Goal: Task Accomplishment & Management: Use online tool/utility

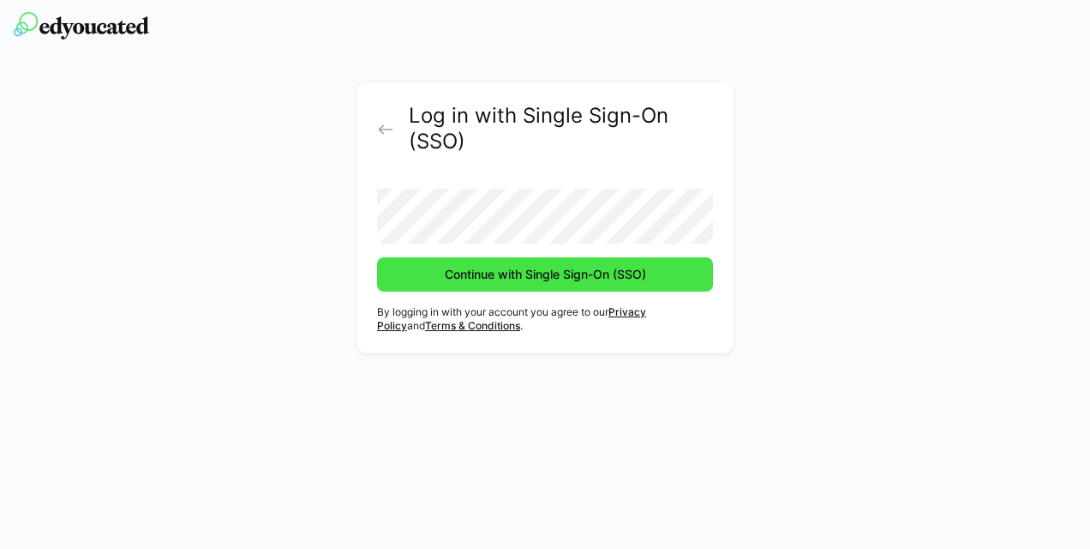
click at [595, 275] on span "Continue with Single Sign-On (SSO)" at bounding box center [545, 274] width 207 height 17
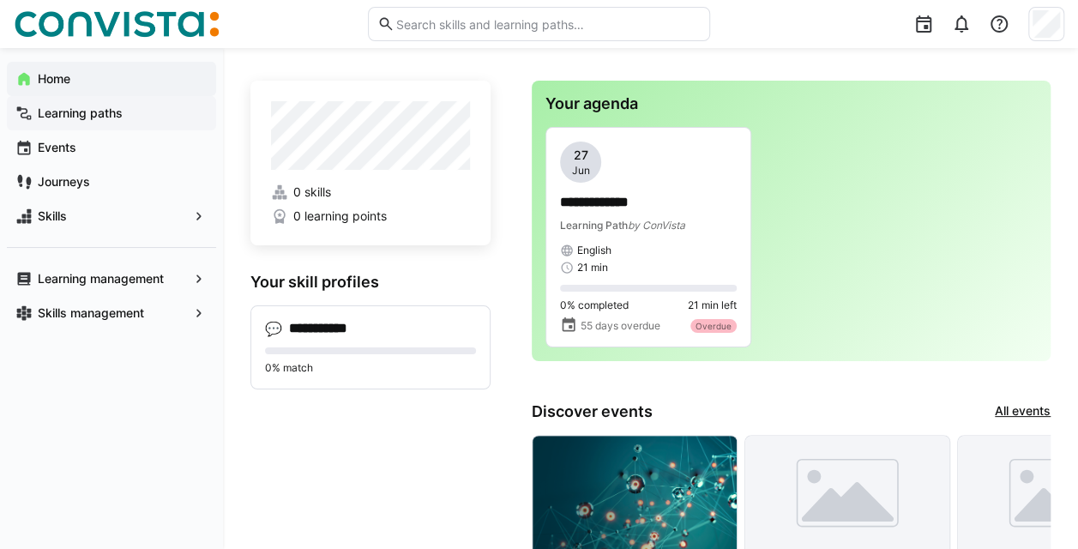
click at [0, 0] on app-navigation-label "Learning paths" at bounding box center [0, 0] width 0 height 0
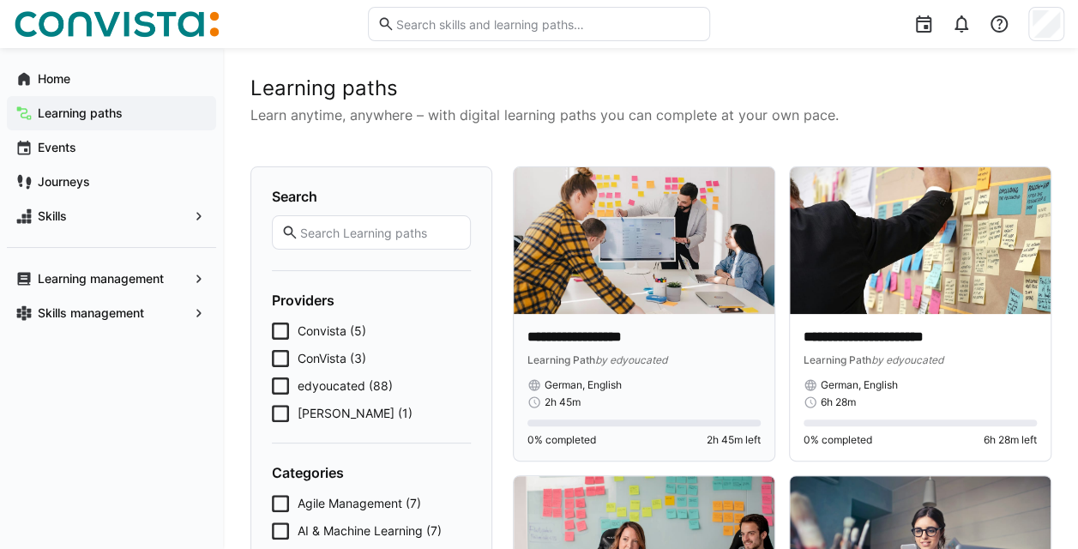
click at [704, 281] on img at bounding box center [644, 240] width 261 height 147
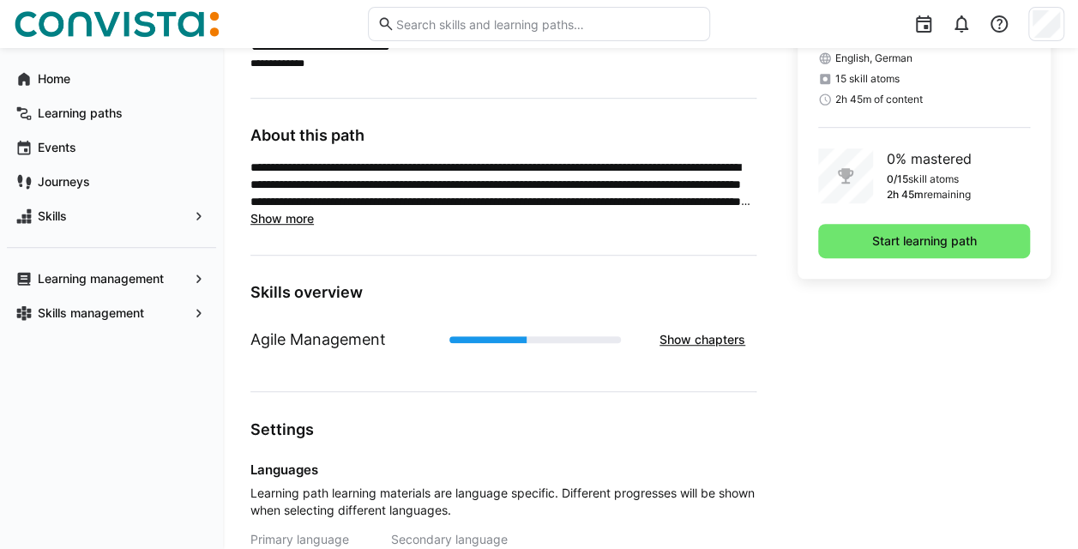
scroll to position [427, 0]
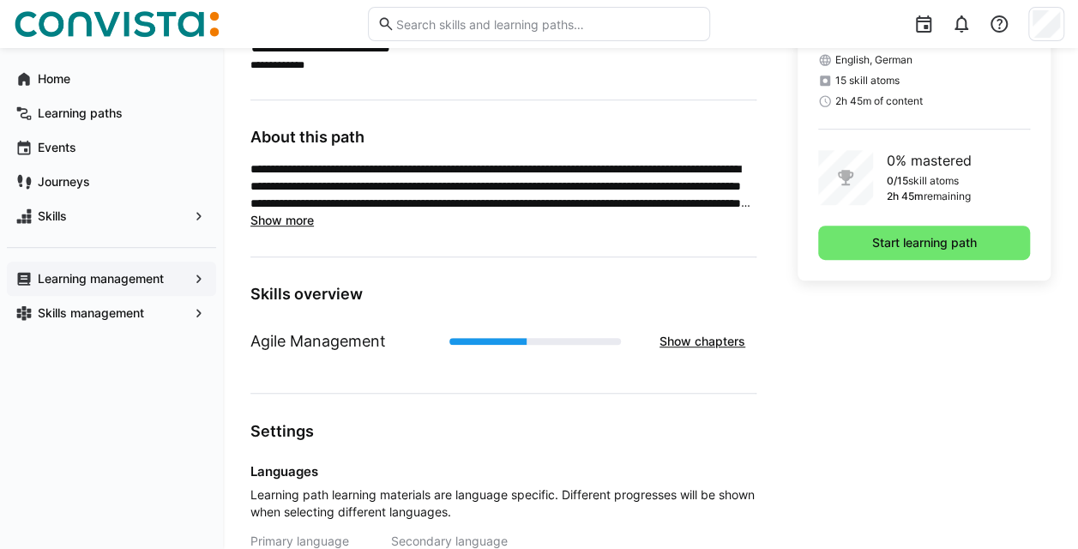
click at [67, 285] on span "Learning management" at bounding box center [111, 278] width 153 height 17
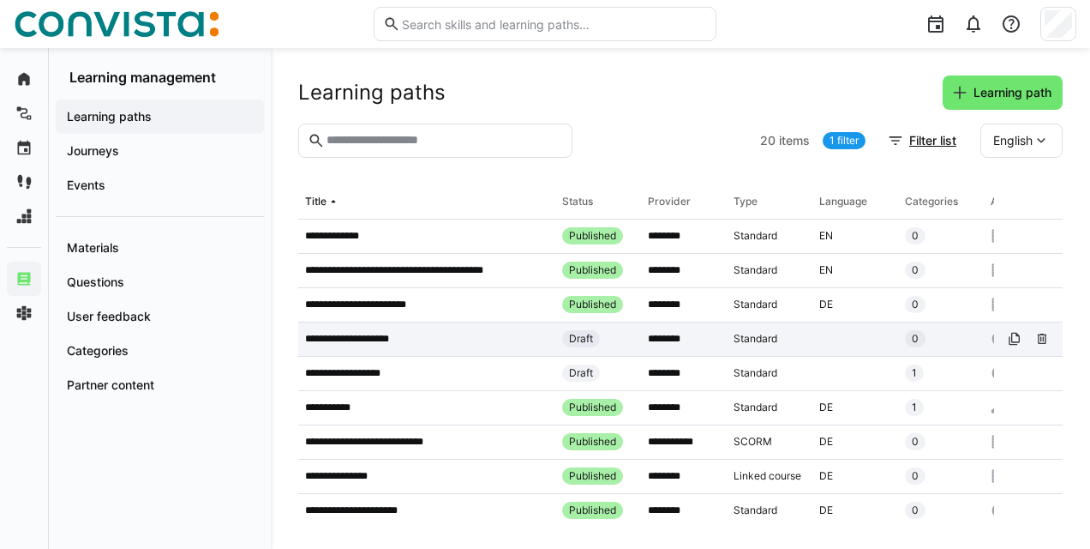
click at [394, 339] on p "**********" at bounding box center [360, 339] width 111 height 14
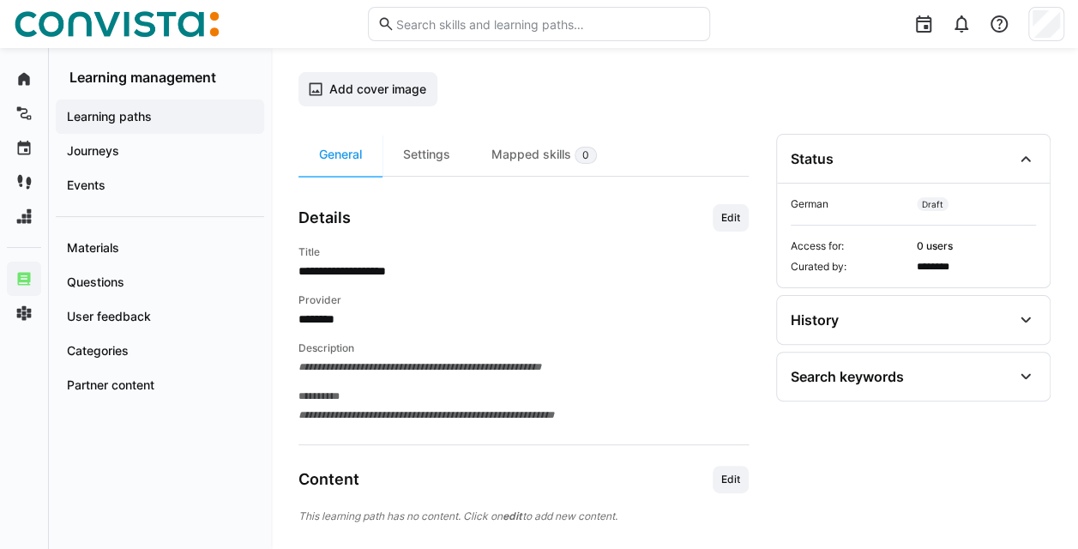
scroll to position [132, 0]
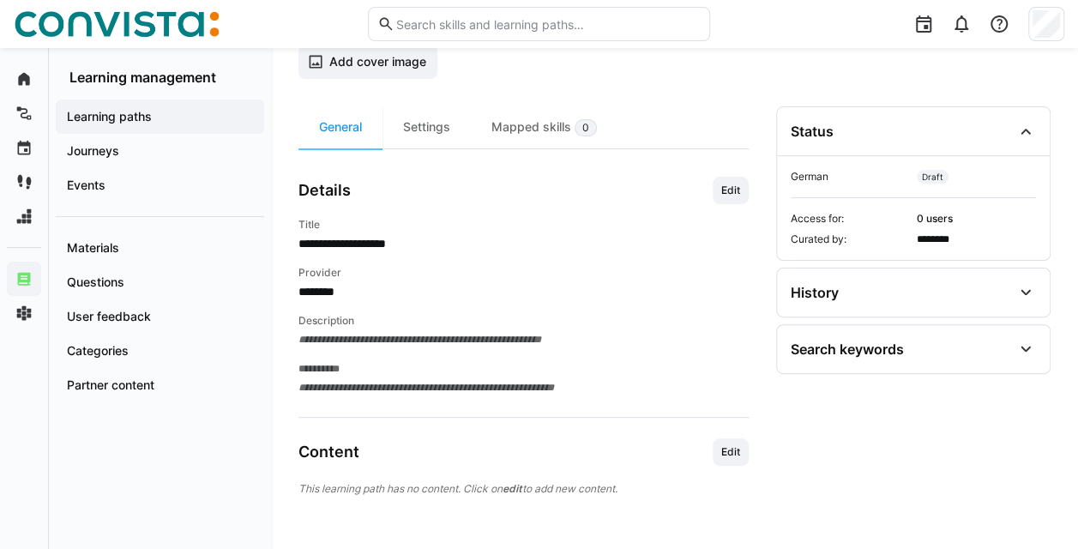
click at [0, 0] on app-navigation-label "Learning paths" at bounding box center [0, 0] width 0 height 0
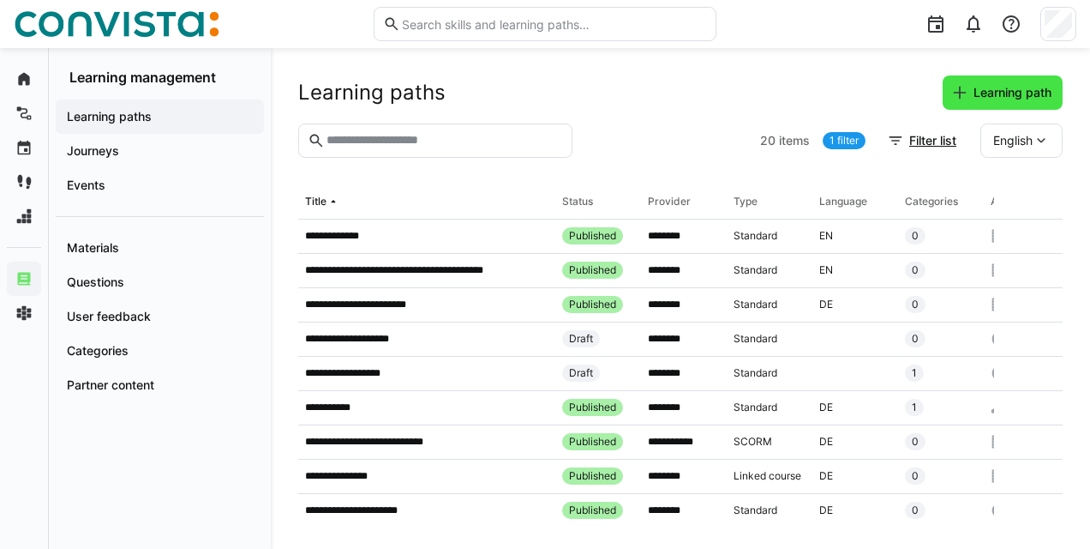
click at [992, 81] on span "Learning path" at bounding box center [1003, 92] width 120 height 34
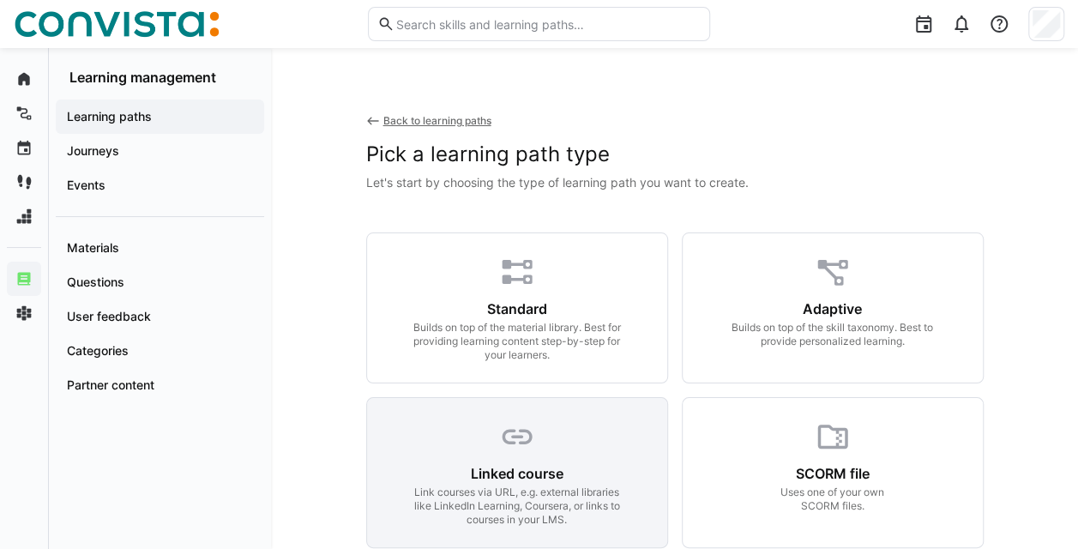
scroll to position [2, 0]
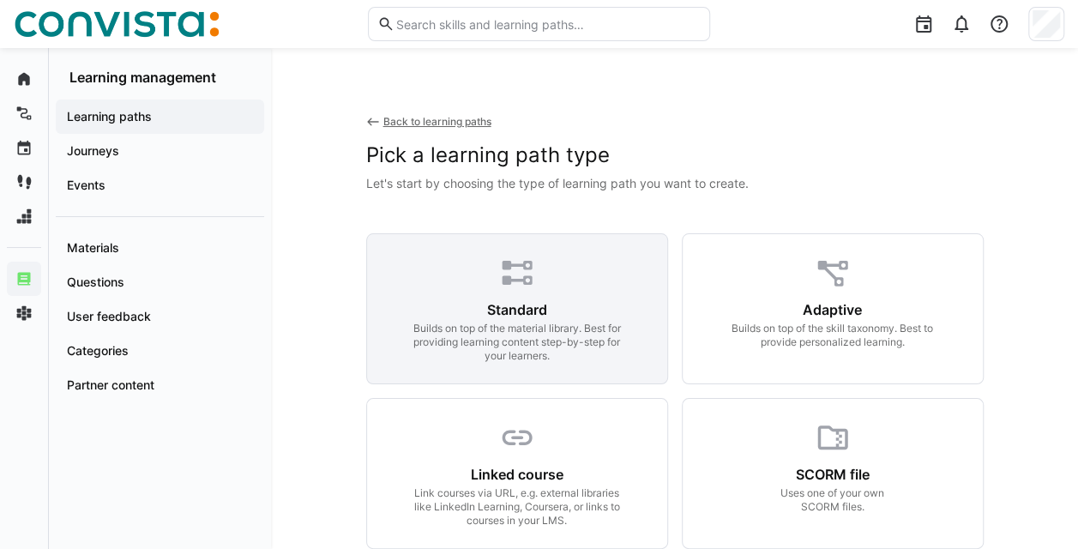
click at [556, 302] on div "Standard Builds on top of the material library. Best for providing learning con…" at bounding box center [516, 332] width 259 height 62
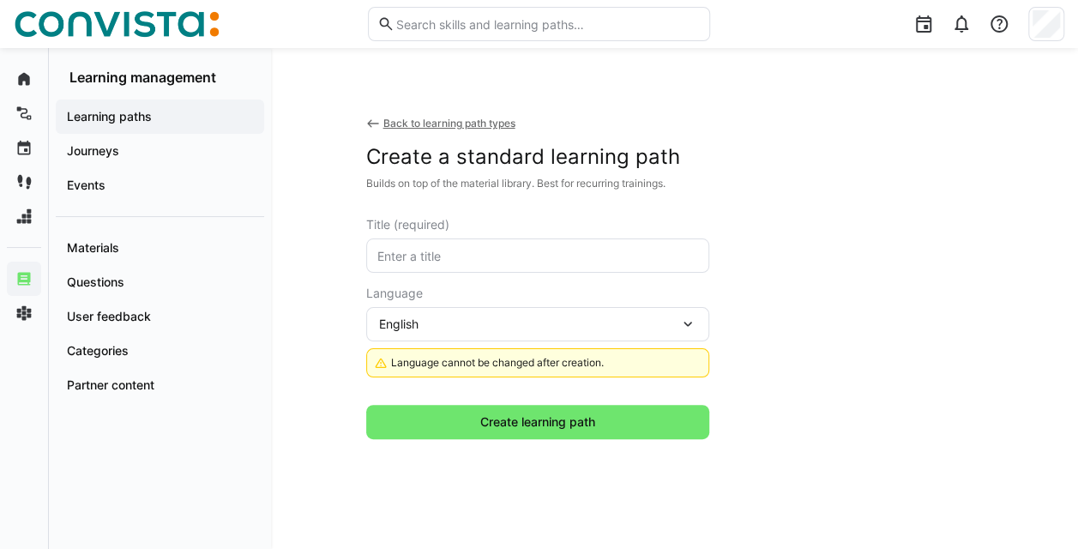
click at [547, 252] on input "text" at bounding box center [537, 255] width 324 height 15
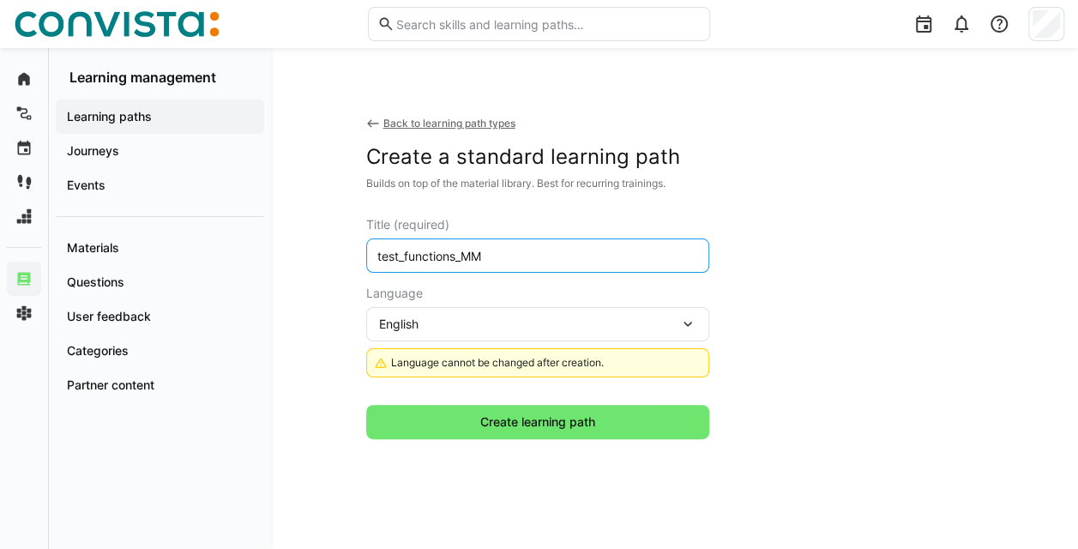
click at [628, 327] on div "English" at bounding box center [529, 323] width 300 height 15
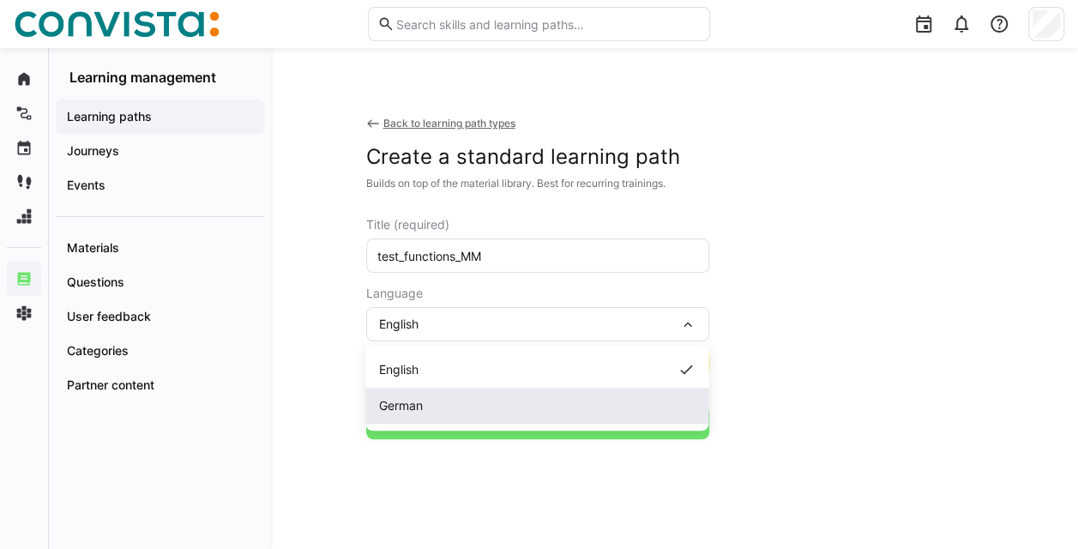
click at [434, 407] on div "German" at bounding box center [536, 405] width 315 height 17
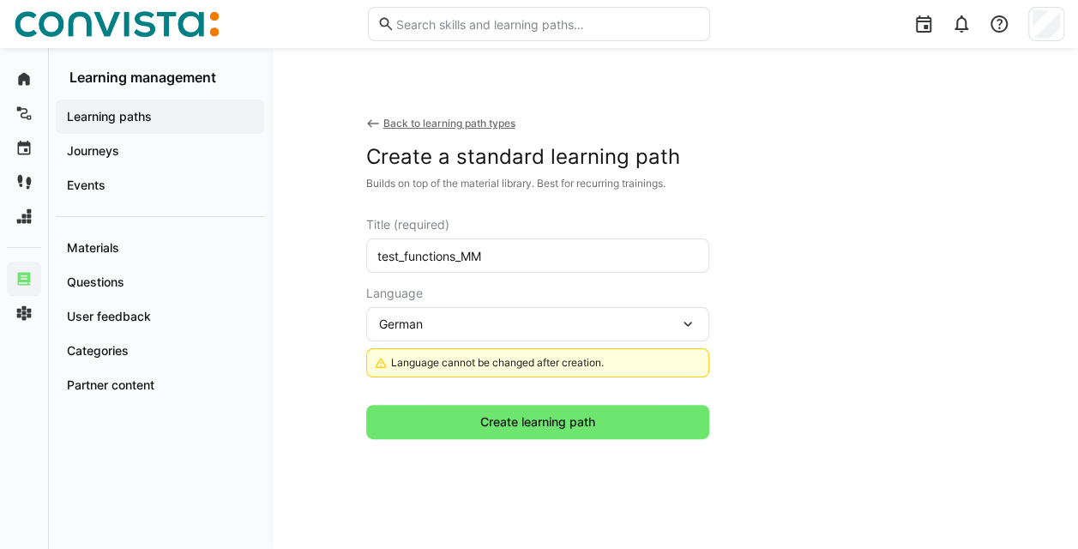
click at [535, 327] on div "German" at bounding box center [529, 323] width 300 height 15
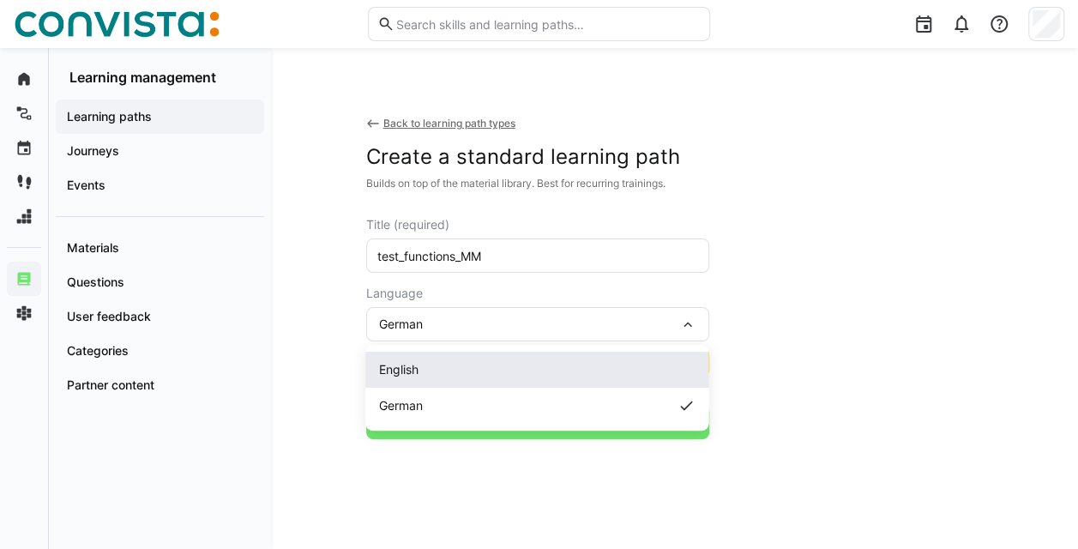
click at [475, 357] on div "English" at bounding box center [536, 369] width 343 height 36
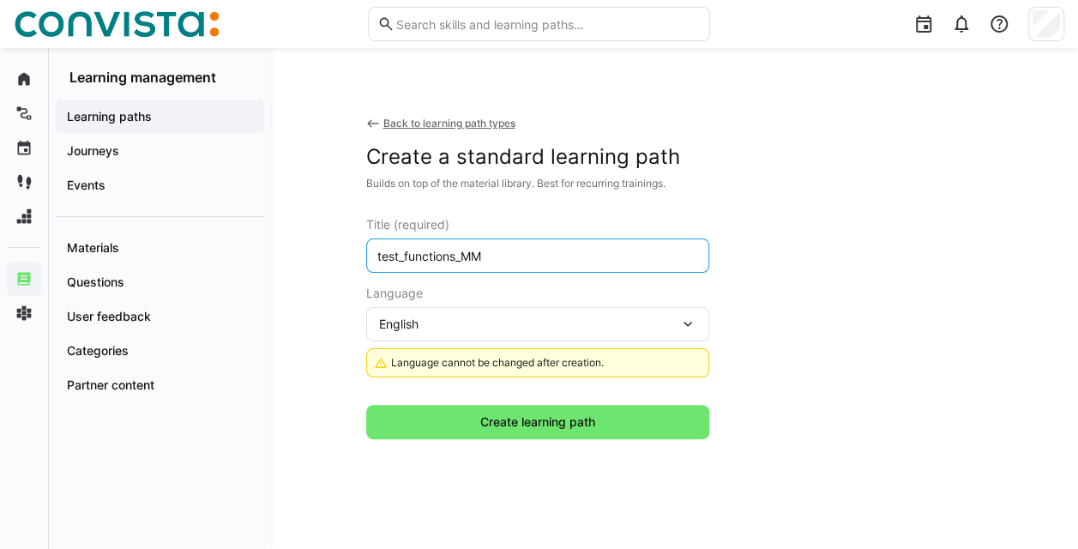
click at [423, 253] on input "test_functions_MM" at bounding box center [537, 255] width 324 height 15
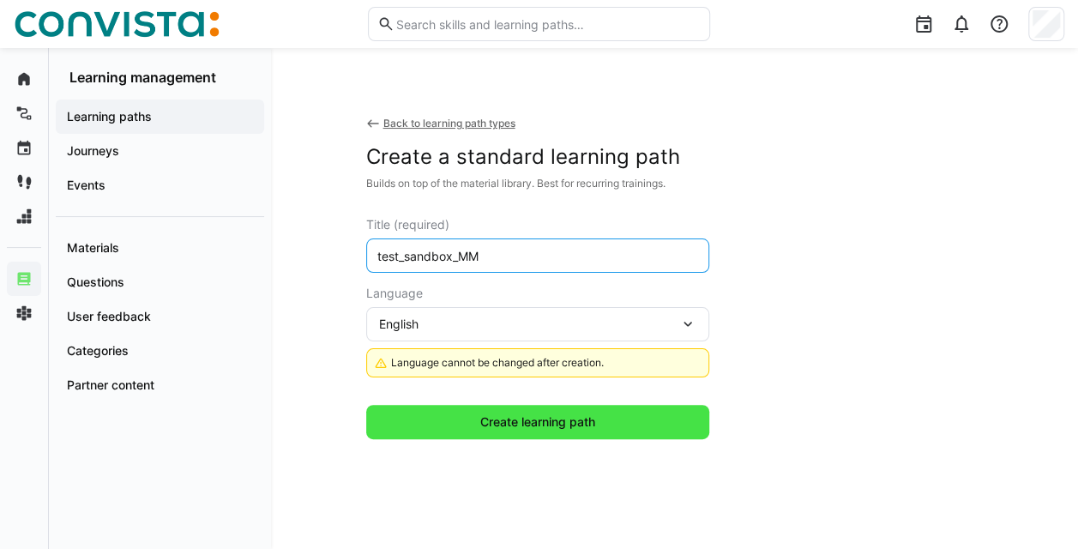
type input "test_sandbox_MM"
click at [580, 414] on span "Create learning path" at bounding box center [538, 421] width 120 height 17
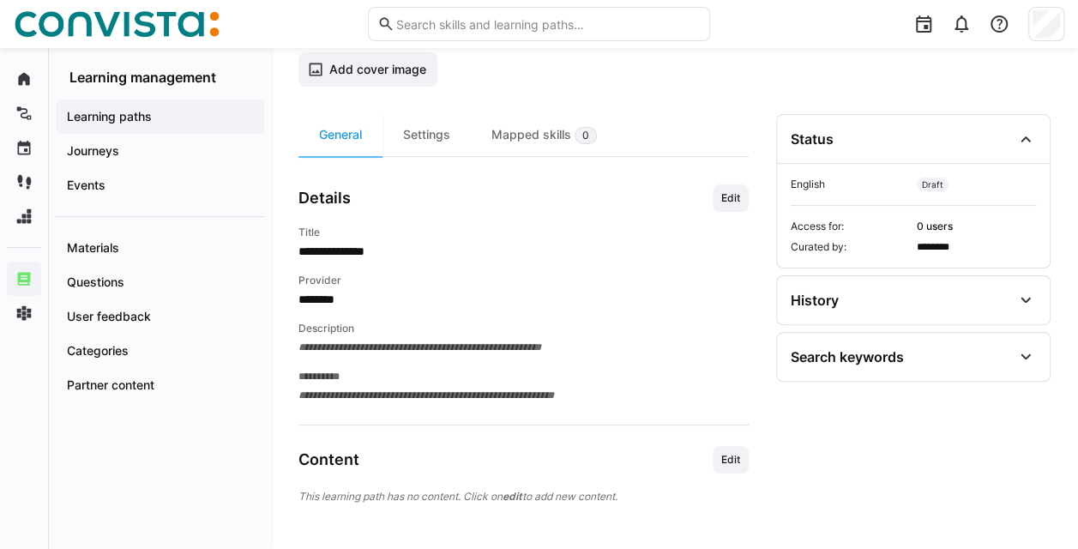
scroll to position [132, 0]
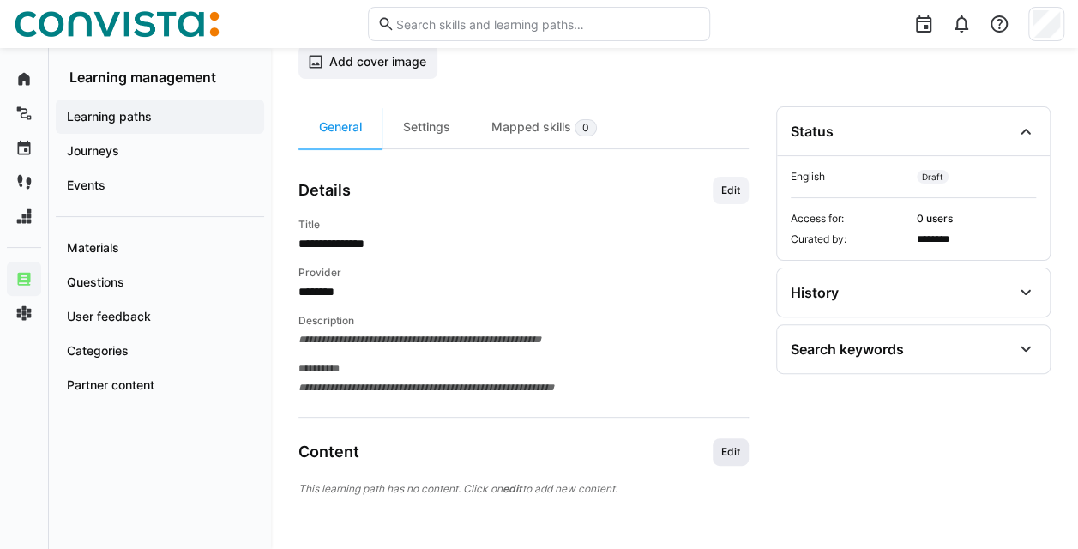
click at [735, 449] on span "Edit" at bounding box center [730, 452] width 22 height 14
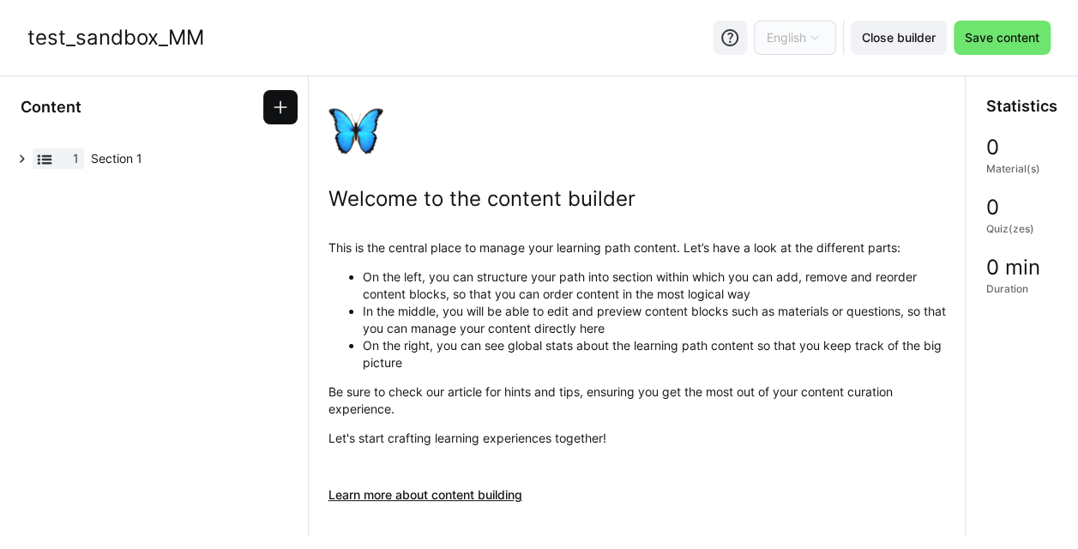
click at [285, 98] on span at bounding box center [280, 107] width 34 height 34
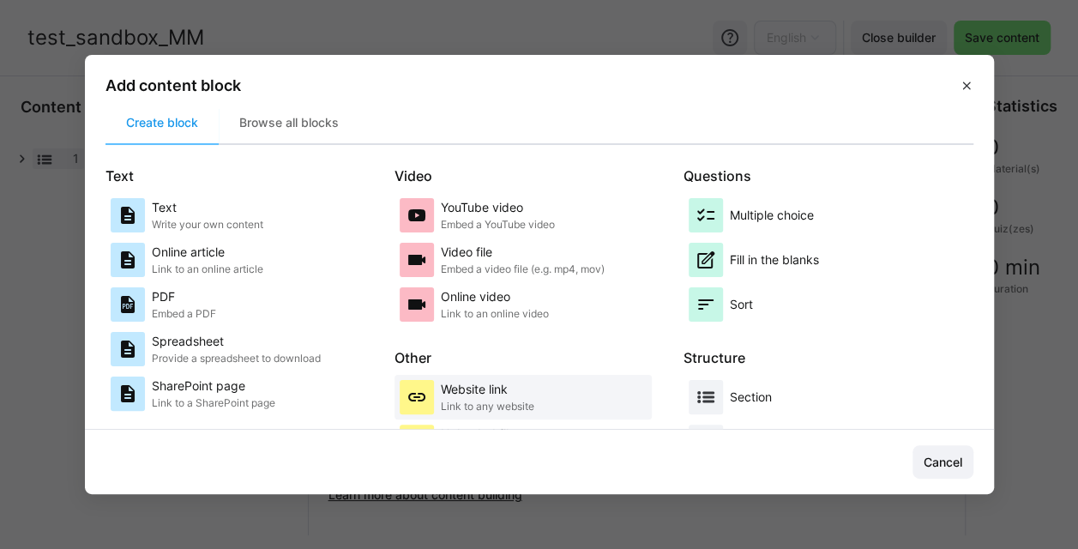
scroll to position [24, 0]
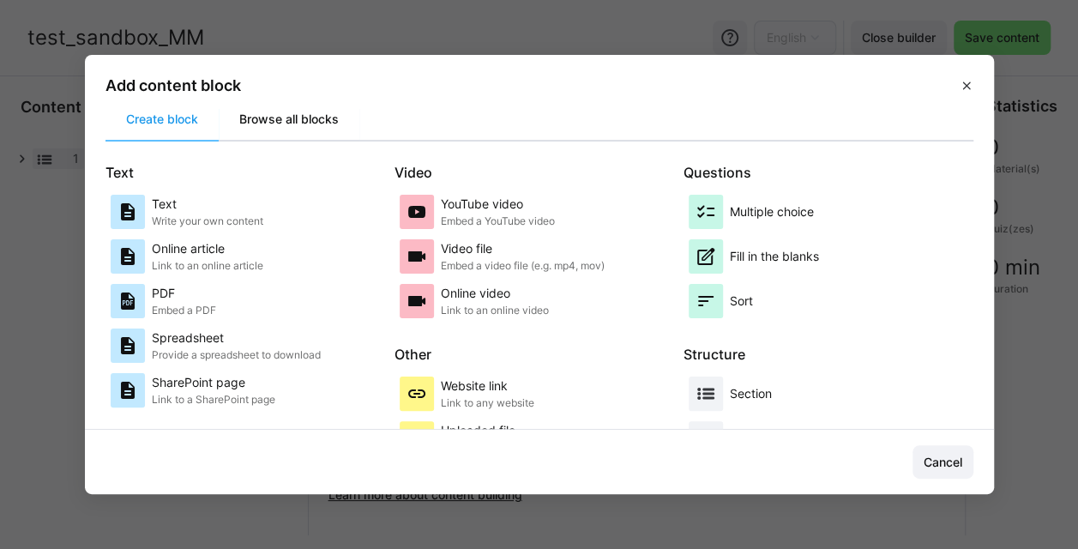
click at [300, 115] on div "Browse all blocks" at bounding box center [289, 119] width 141 height 41
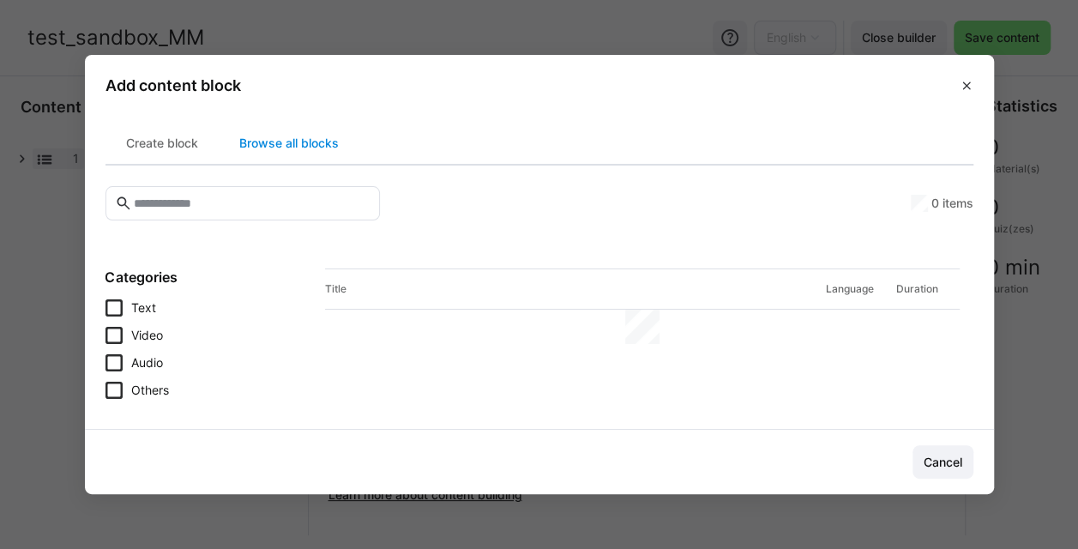
scroll to position [0, 0]
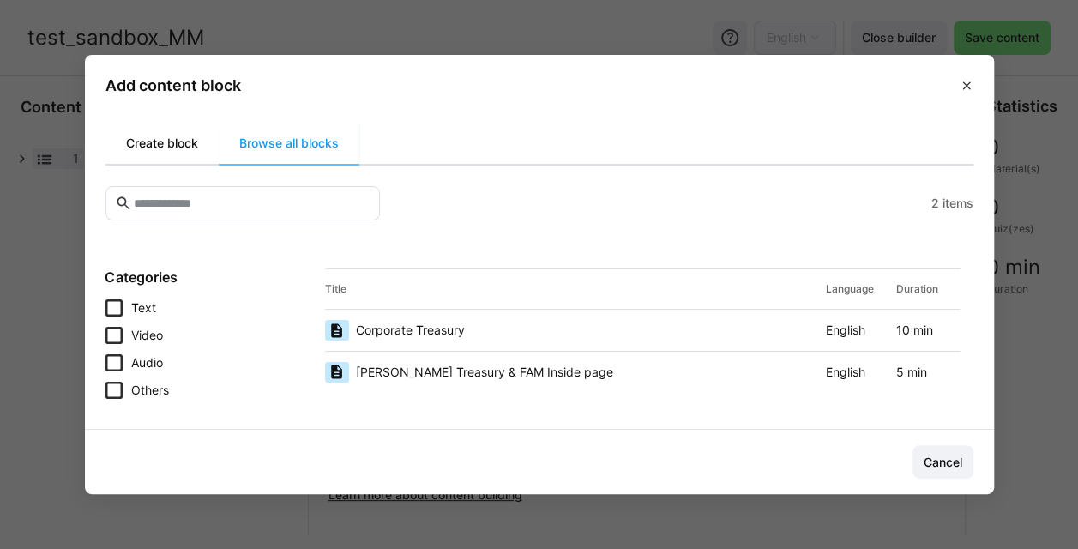
click at [182, 141] on div "Create block" at bounding box center [161, 143] width 113 height 41
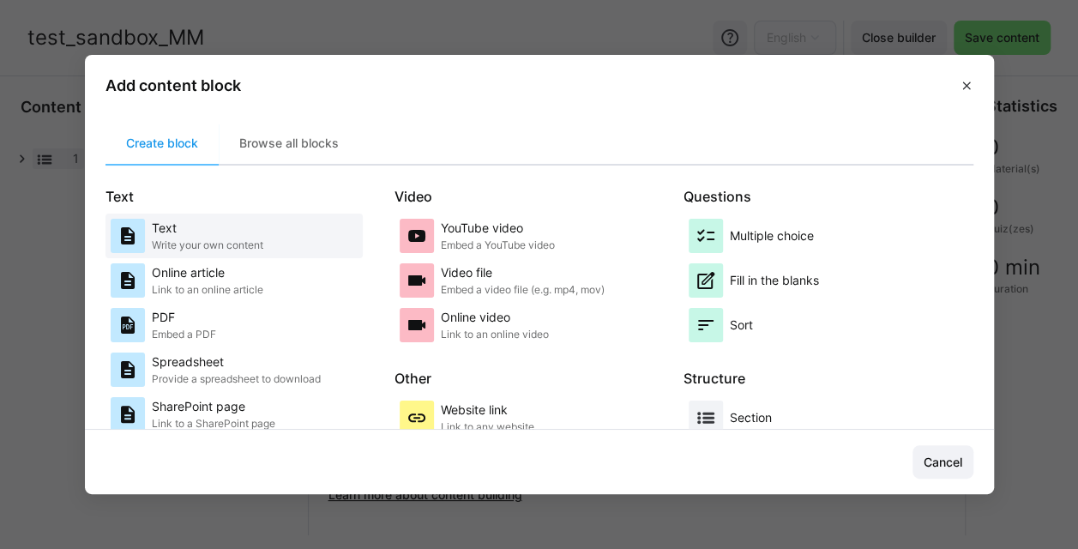
click at [277, 233] on div "Text Write your own content" at bounding box center [234, 236] width 247 height 34
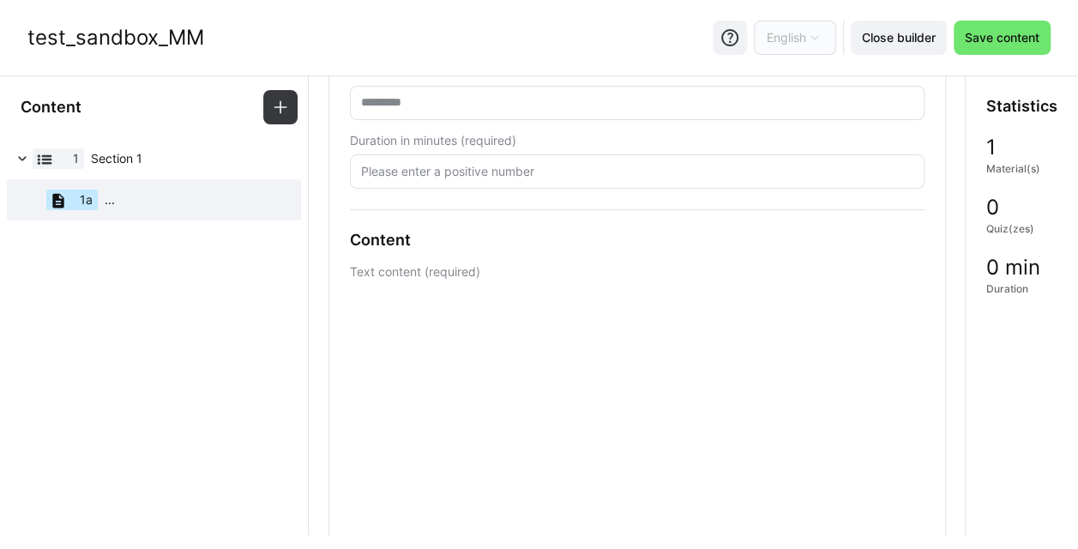
scroll to position [222, 0]
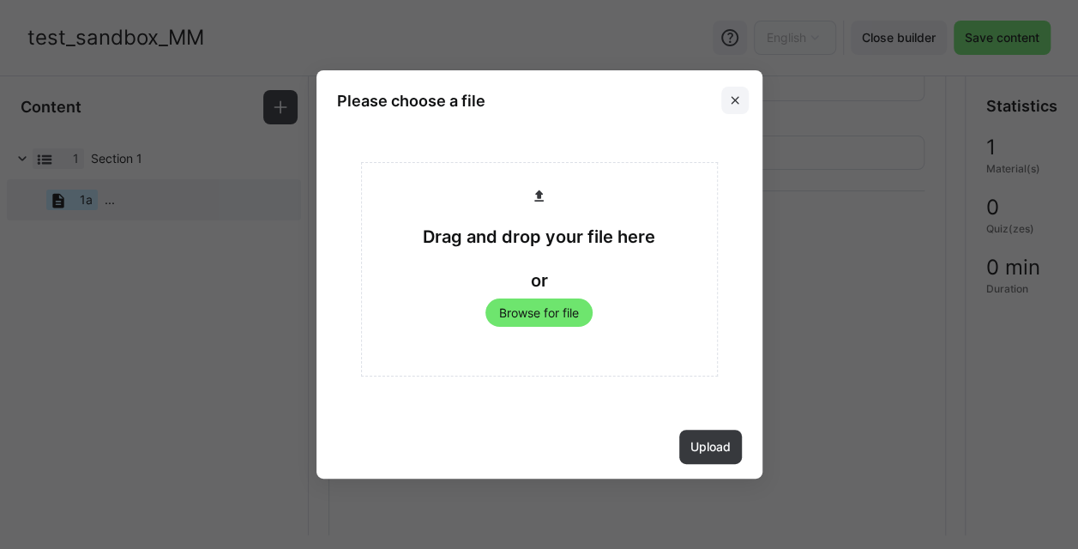
click at [736, 96] on eds-icon at bounding box center [735, 100] width 14 height 14
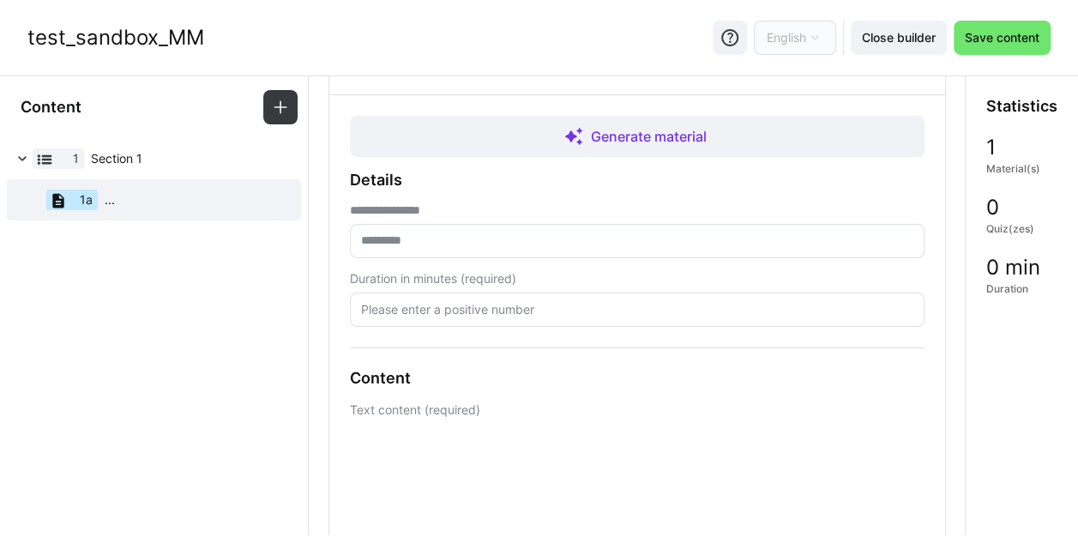
scroll to position [67, 0]
click at [466, 240] on input "text" at bounding box center [637, 238] width 556 height 15
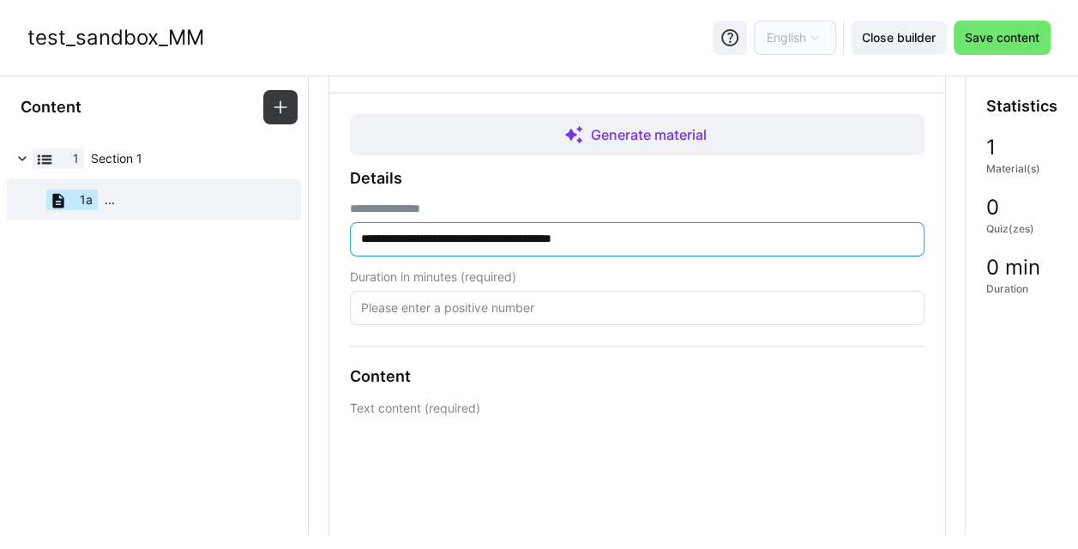
type input "**********"
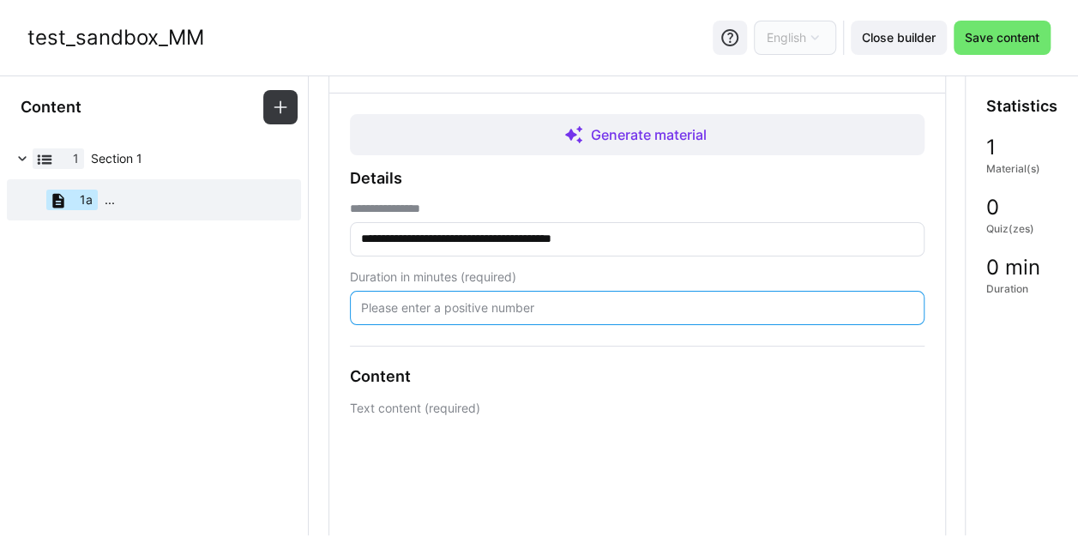
click at [423, 307] on input "number" at bounding box center [637, 307] width 556 height 15
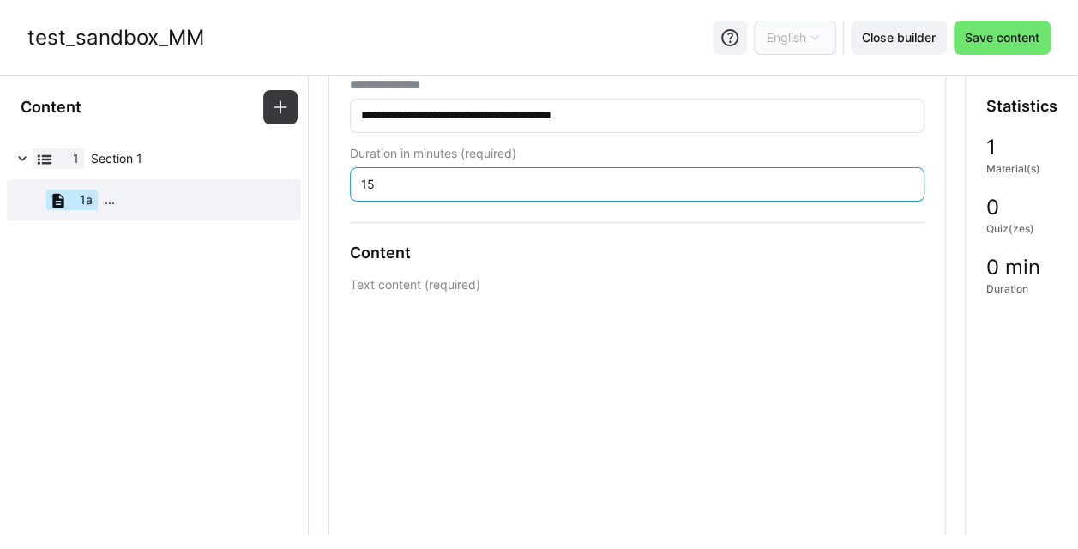
scroll to position [190, 0]
type input "15"
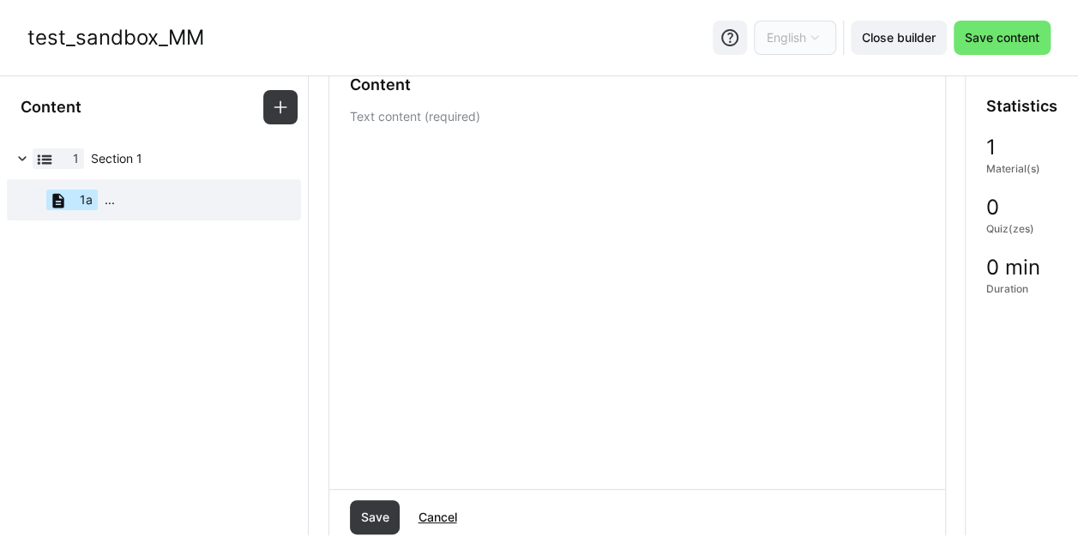
scroll to position [358, 0]
click at [351, 521] on span "Save" at bounding box center [375, 517] width 51 height 34
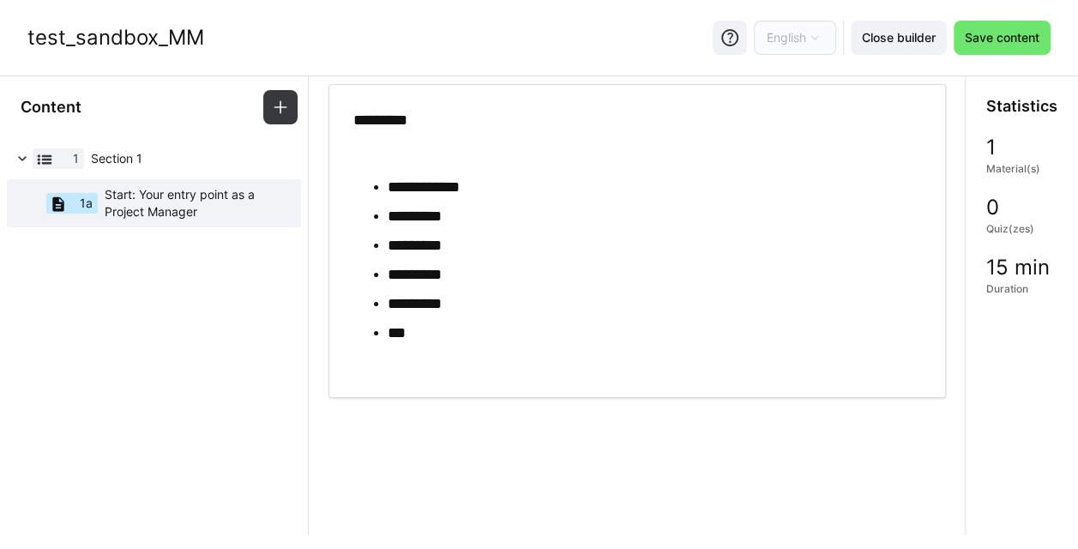
scroll to position [80, 0]
click at [278, 114] on eds-icon at bounding box center [280, 107] width 17 height 17
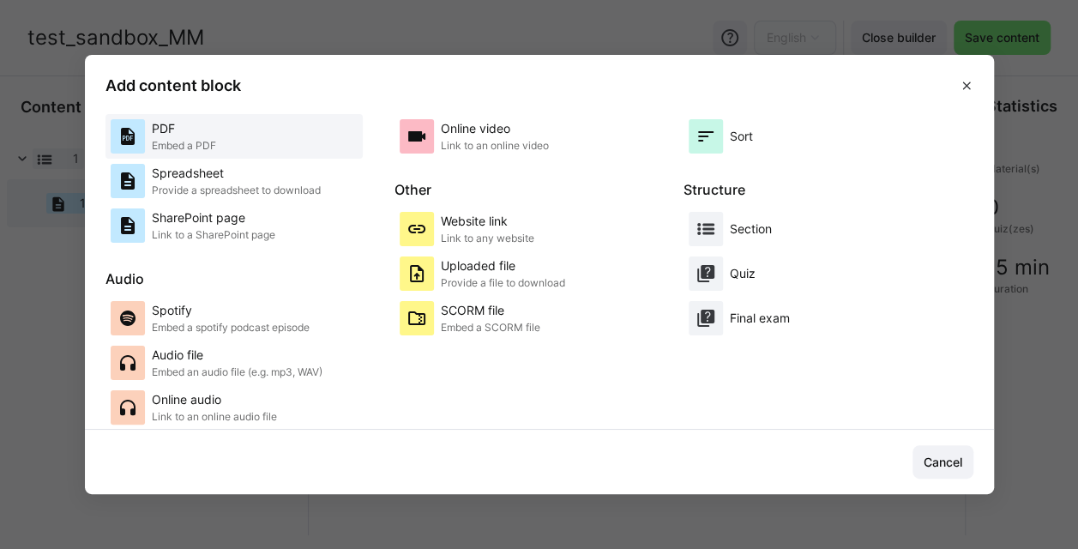
scroll to position [189, 0]
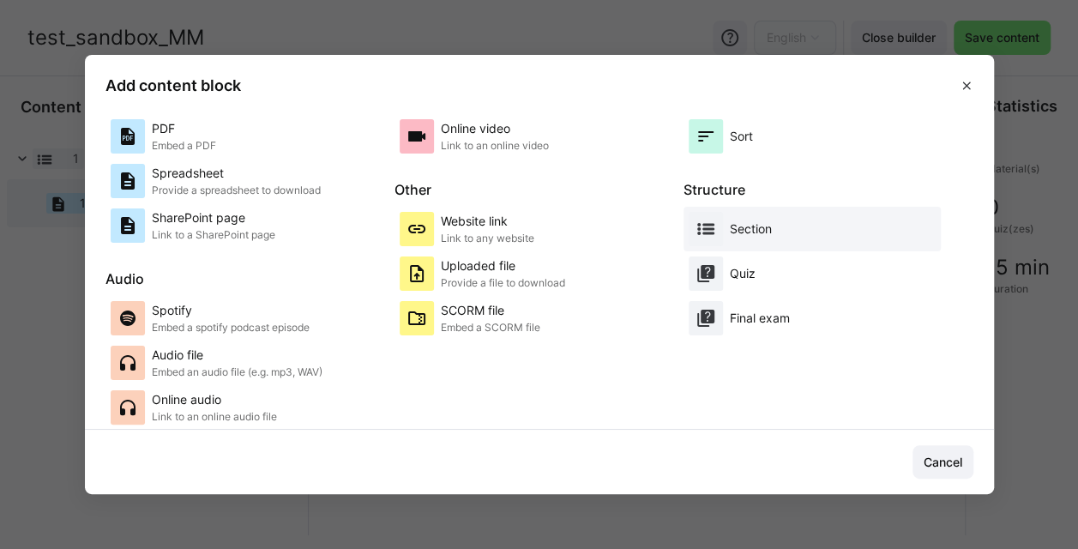
click at [748, 235] on p "Section" at bounding box center [751, 228] width 42 height 17
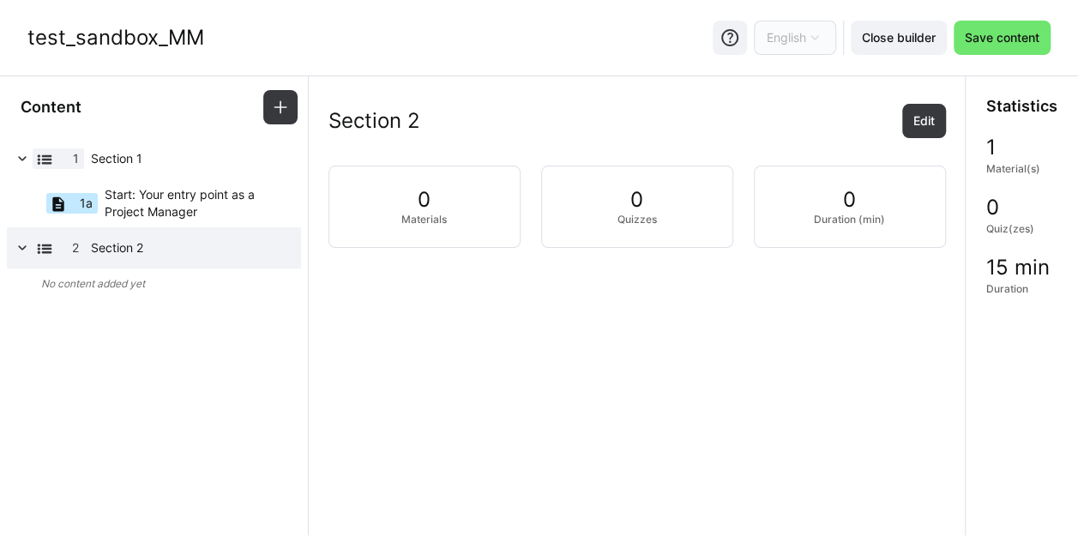
scroll to position [0, 0]
click at [175, 195] on span "Start: Your entry point as a Project Manager" at bounding box center [192, 203] width 174 height 34
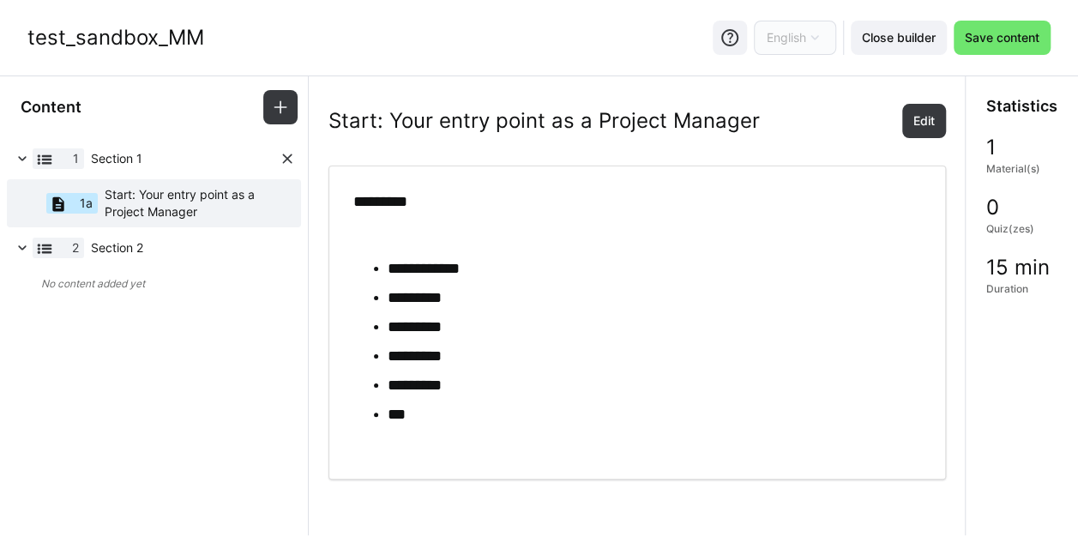
click at [125, 158] on span "Section 1" at bounding box center [185, 158] width 188 height 17
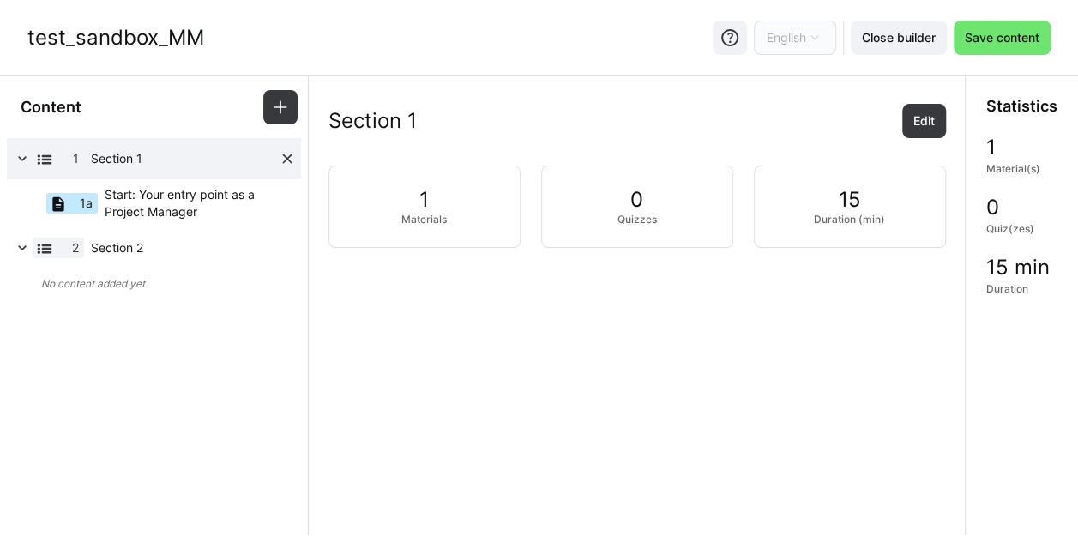
click at [125, 158] on span "Section 1" at bounding box center [185, 158] width 188 height 17
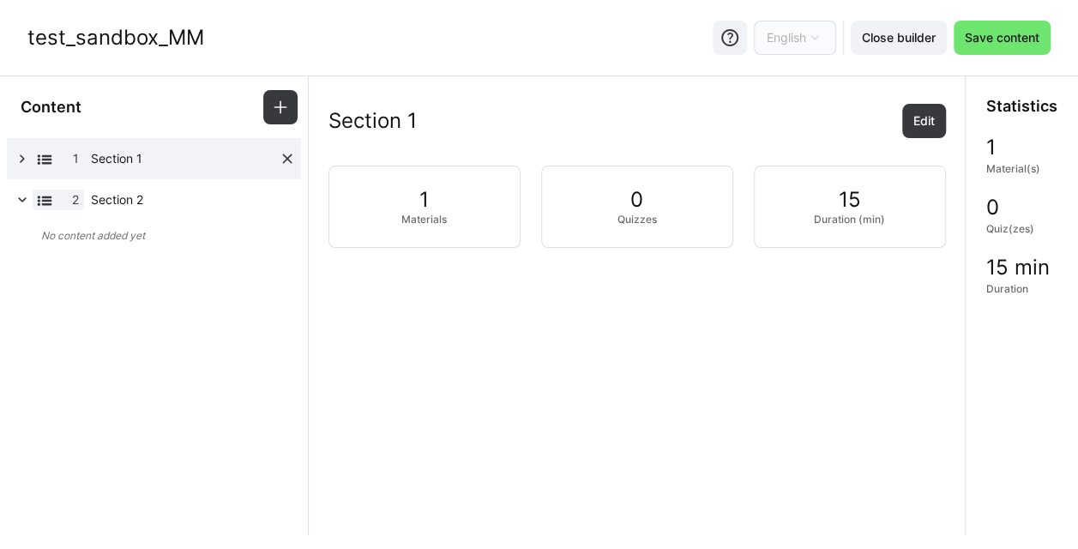
click at [125, 158] on span "Section 1" at bounding box center [185, 158] width 188 height 17
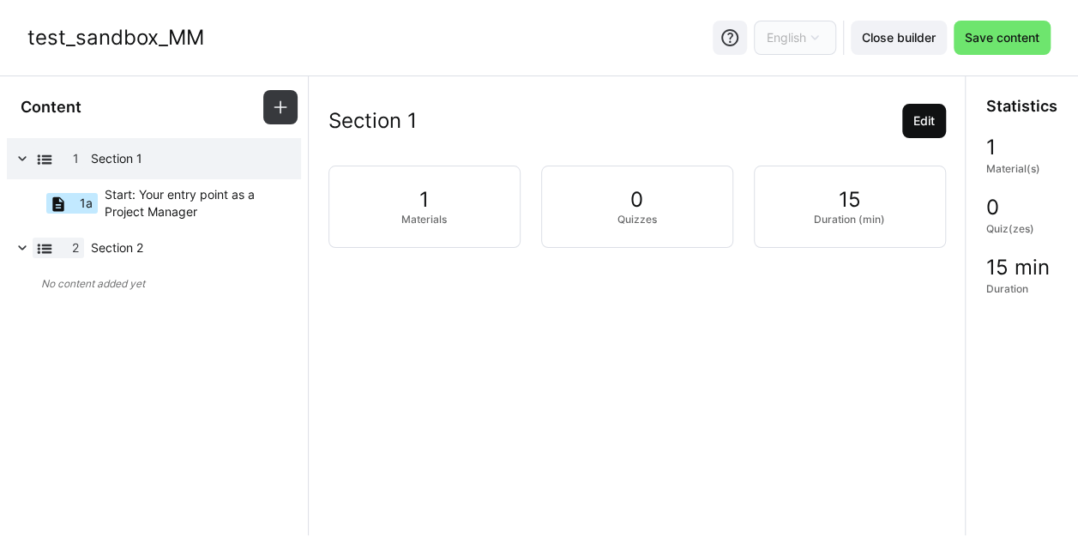
click at [924, 120] on span "Edit" at bounding box center [923, 120] width 27 height 17
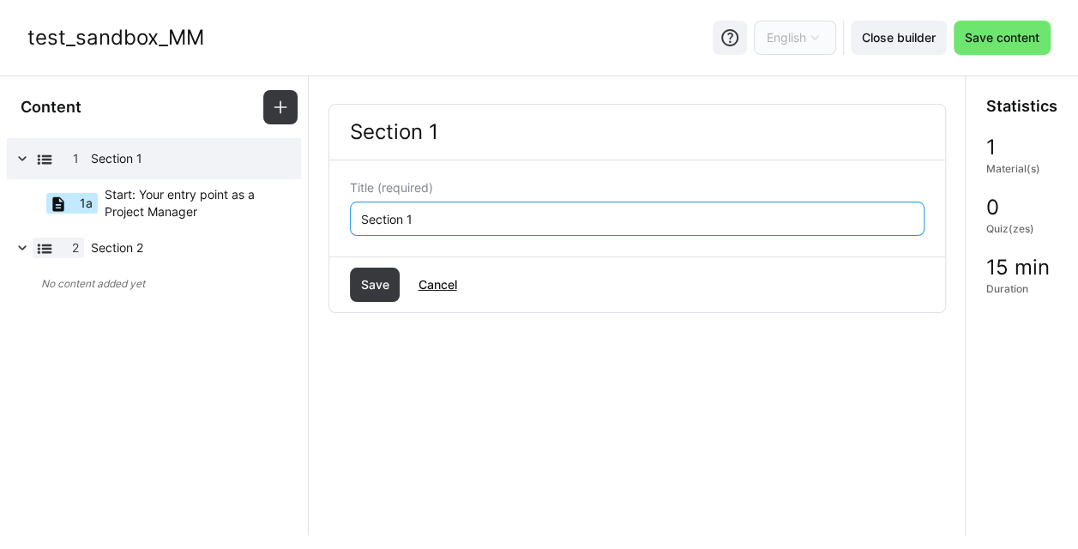
drag, startPoint x: 480, startPoint y: 211, endPoint x: 329, endPoint y: 218, distance: 151.0
click at [329, 218] on div "Title (required) Section 1" at bounding box center [637, 208] width 616 height 96
type input "Start"
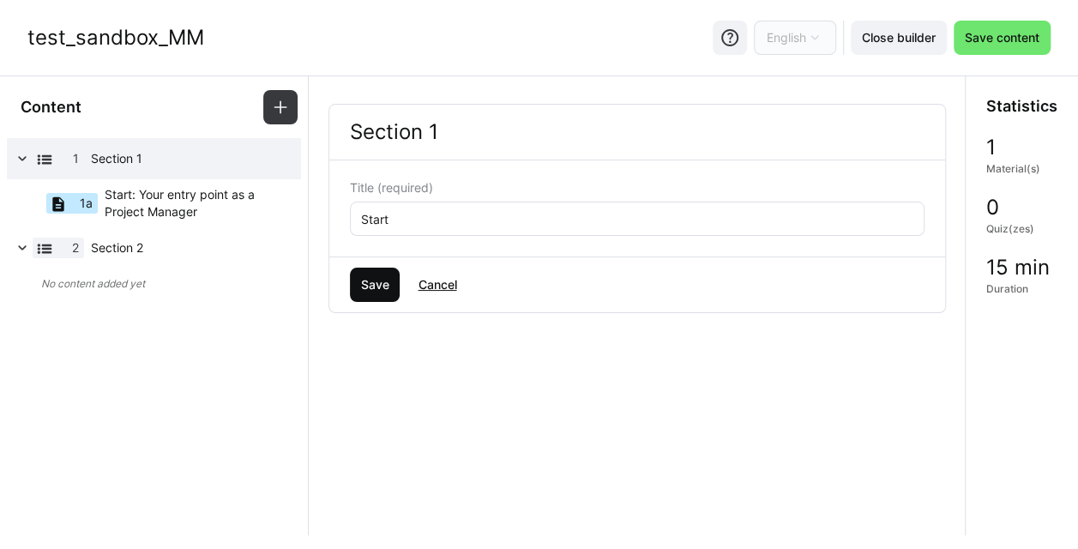
click at [379, 280] on span "Save" at bounding box center [373, 284] width 33 height 17
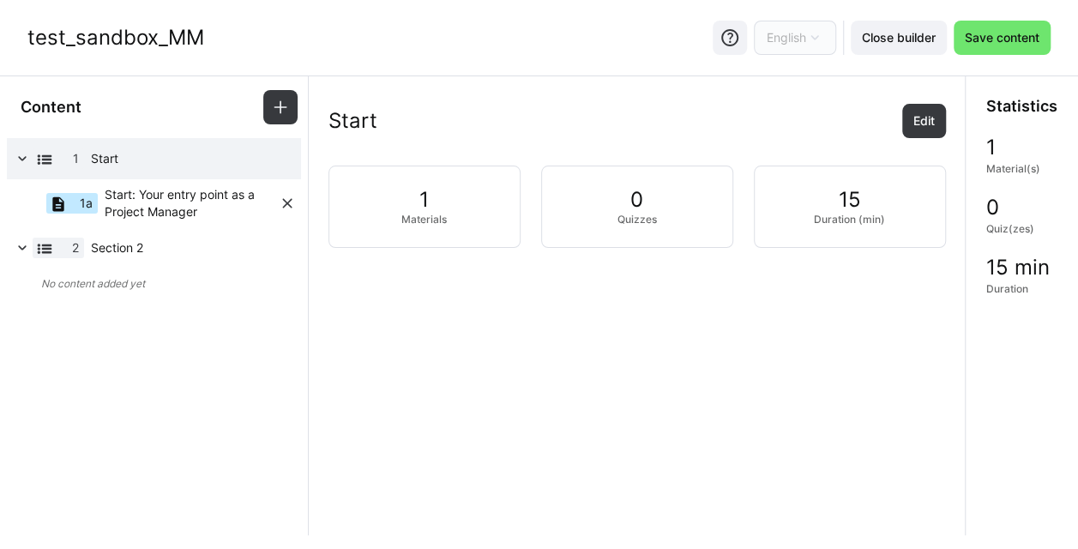
click at [181, 195] on span "Start: Your entry point as a Project Manager" at bounding box center [192, 203] width 174 height 34
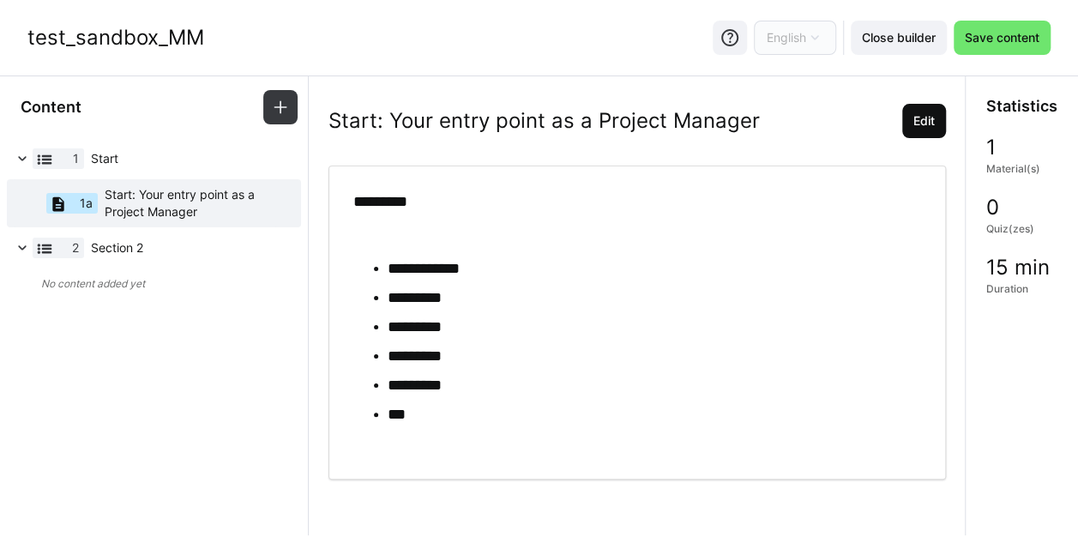
click at [912, 117] on span "Edit" at bounding box center [923, 120] width 27 height 17
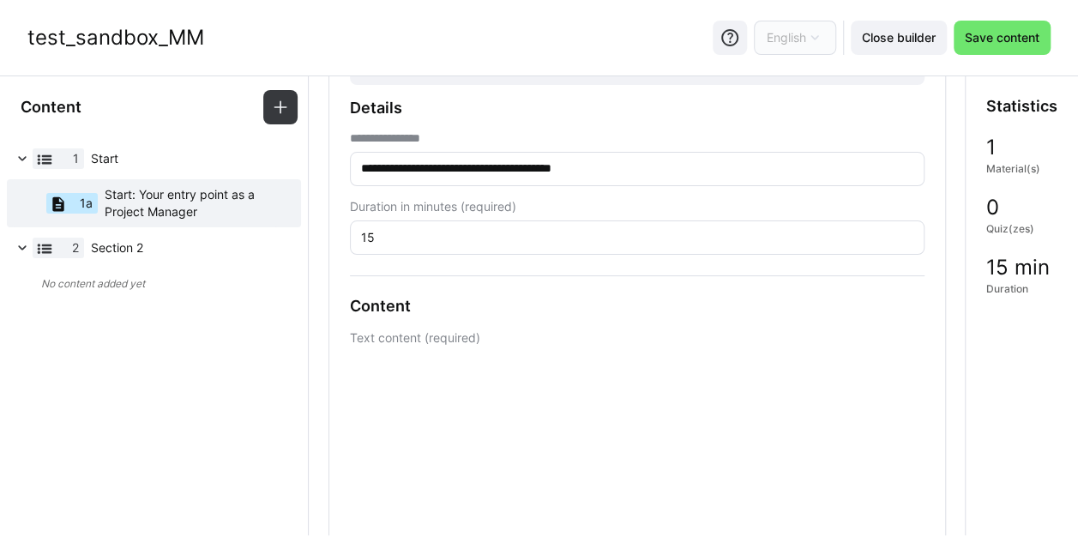
scroll to position [138, 0]
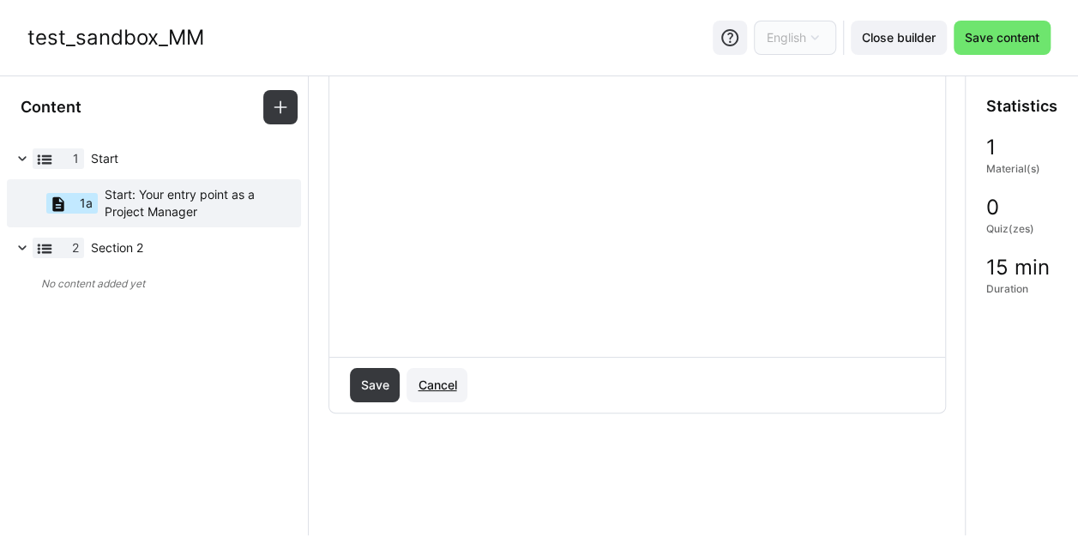
click at [422, 383] on span "Cancel" at bounding box center [437, 384] width 44 height 17
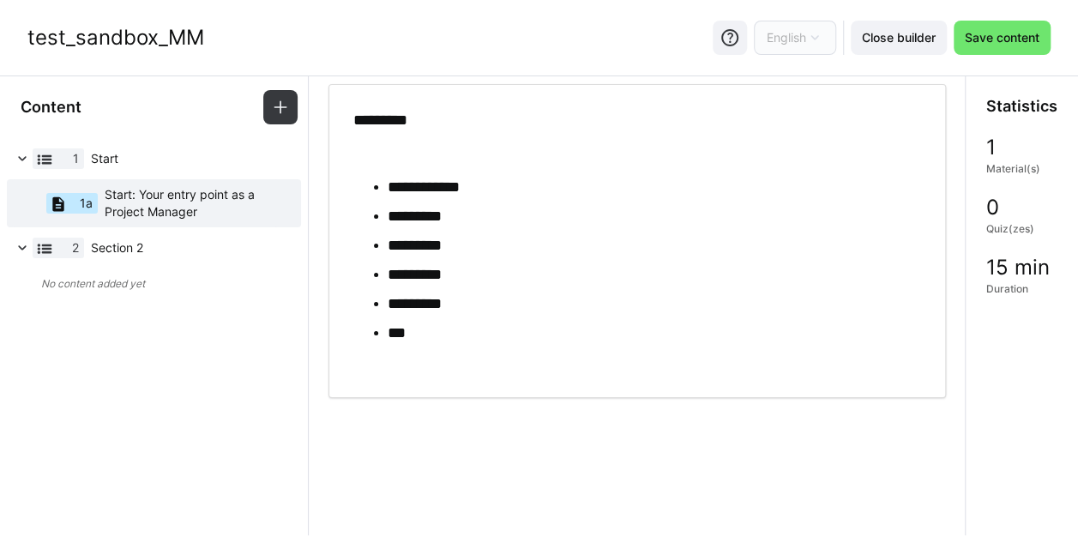
scroll to position [80, 0]
click at [140, 248] on span "Section 2" at bounding box center [185, 247] width 188 height 17
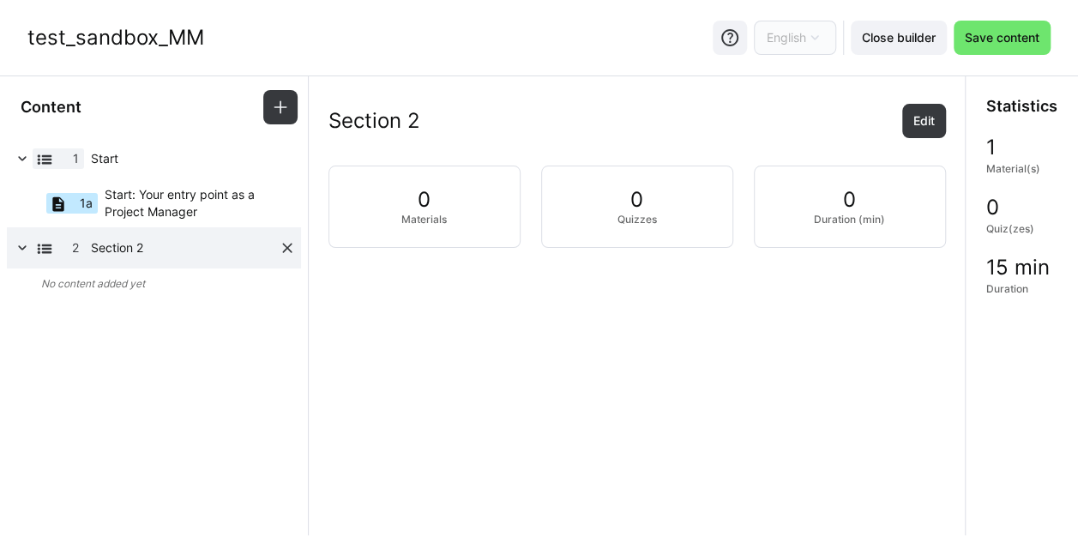
scroll to position [0, 0]
click at [156, 271] on eds-icon at bounding box center [154, 268] width 14 height 14
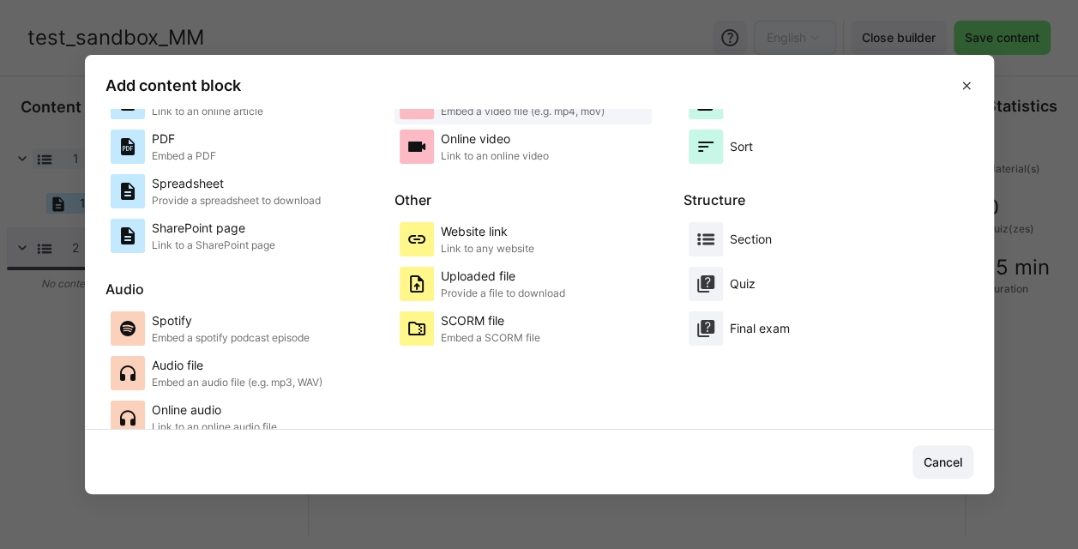
scroll to position [189, 0]
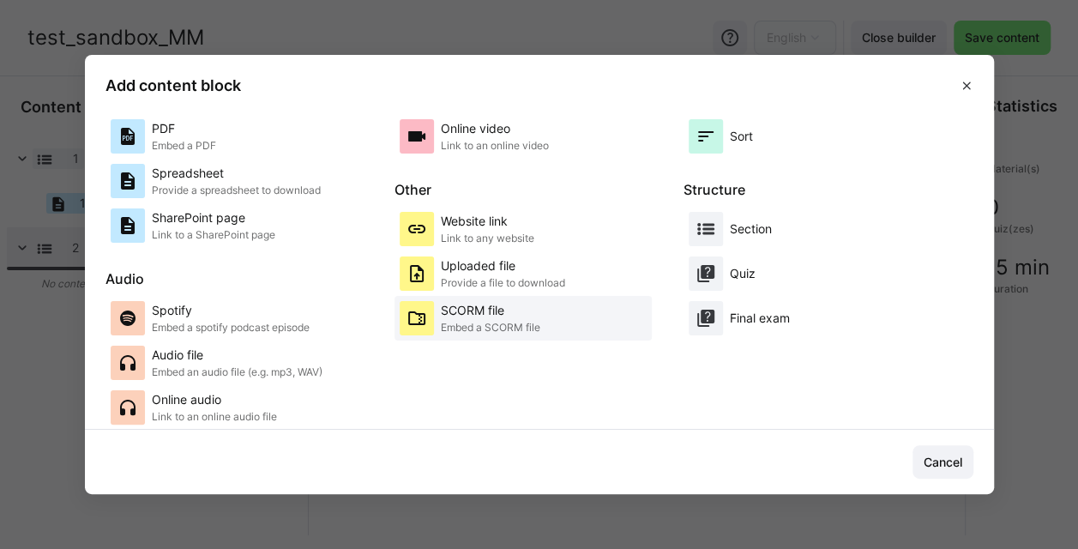
click at [515, 321] on p "Embed a SCORM file" at bounding box center [490, 328] width 99 height 14
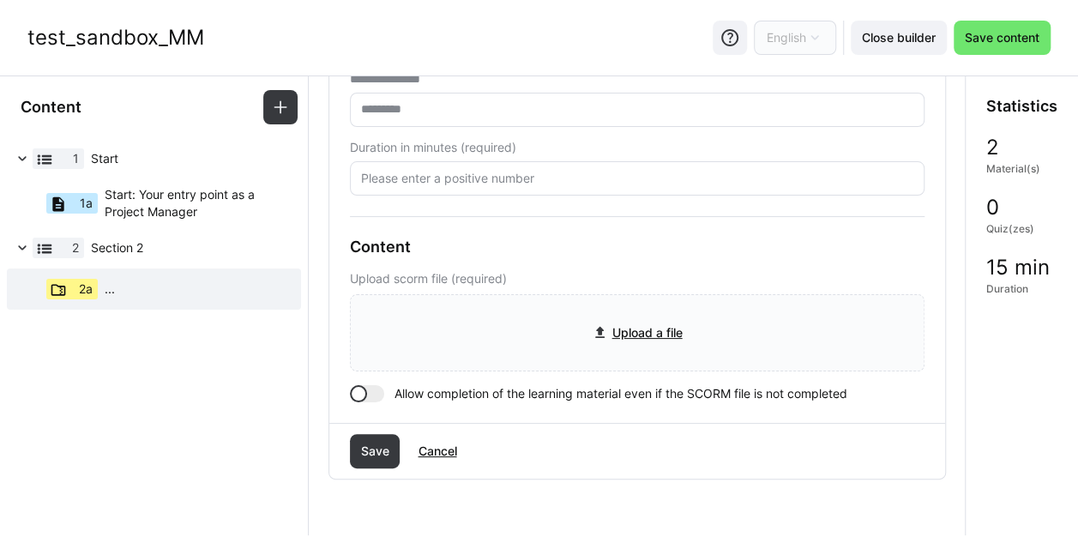
scroll to position [142, 0]
